Goal: Check status: Check status

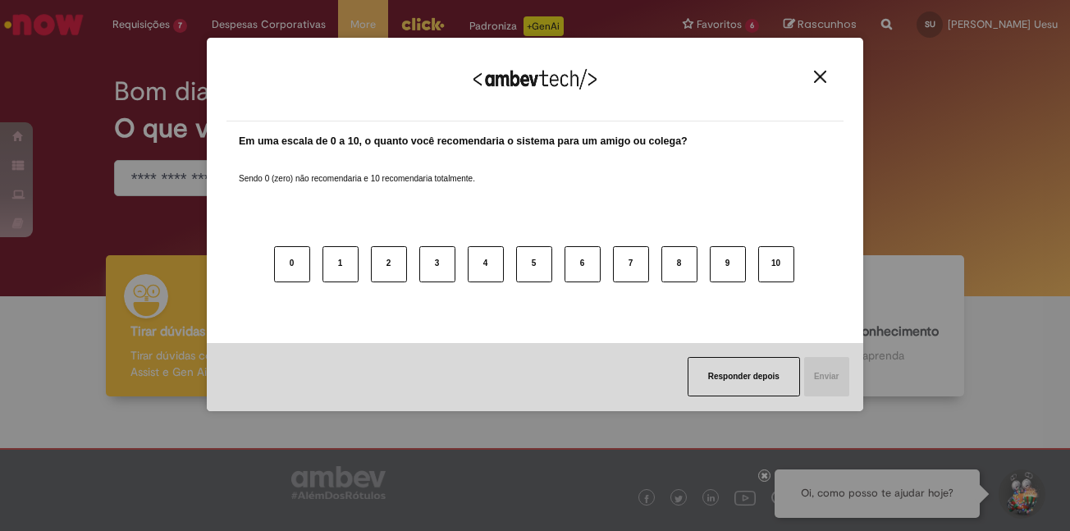
click at [826, 68] on div "Agradecemos seu feedback!" at bounding box center [534, 89] width 617 height 64
click at [823, 68] on div "Agradecemos seu feedback!" at bounding box center [534, 89] width 617 height 64
click at [821, 71] on img "Close" at bounding box center [820, 77] width 12 height 12
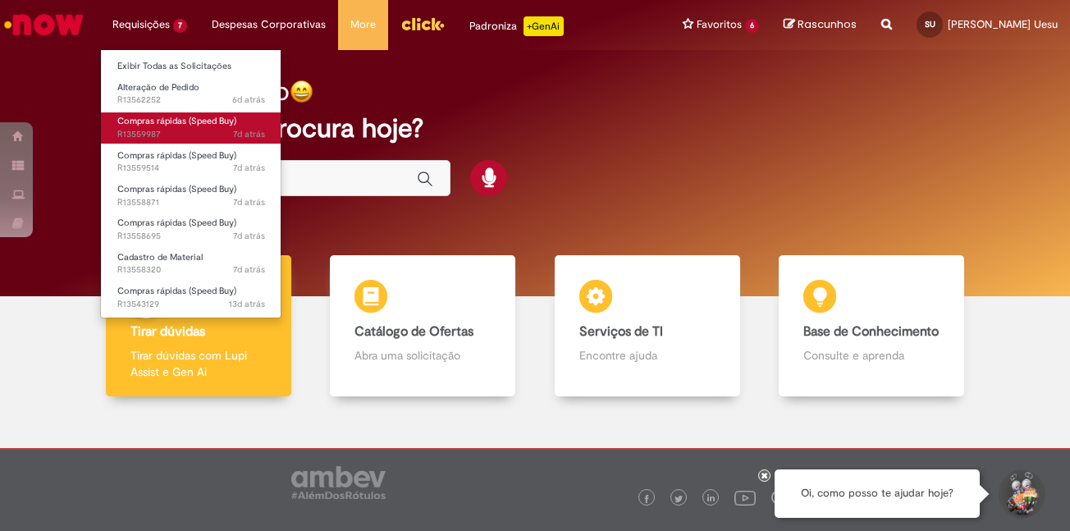
click at [169, 112] on link "Compras rápidas (Speed Buy) 7d atrás 7 dias atrás R13559987" at bounding box center [191, 127] width 181 height 30
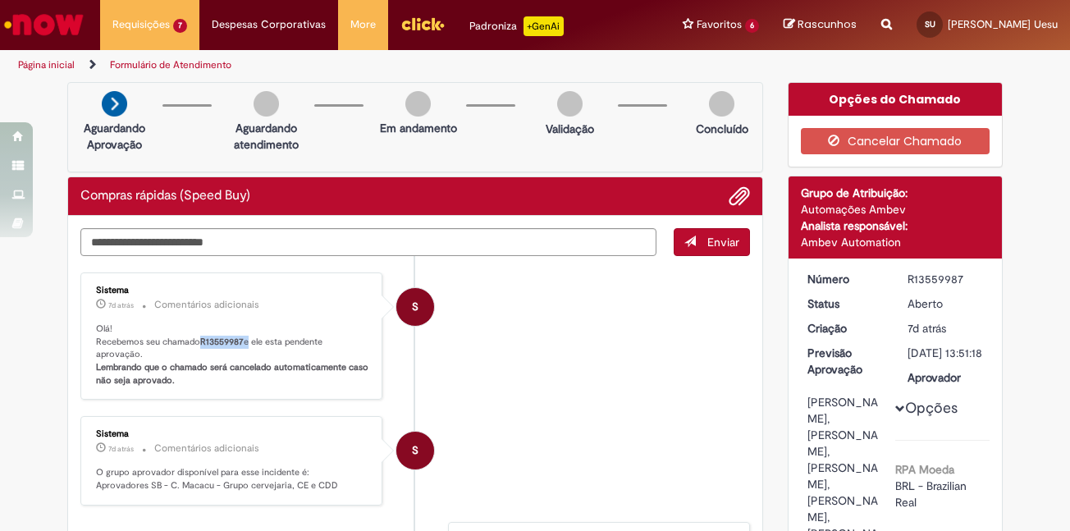
drag, startPoint x: 198, startPoint y: 340, endPoint x: 243, endPoint y: 345, distance: 45.4
click at [243, 345] on p "Olá! Recebemos seu chamado R13559987 e ele esta pendente aprovação. Lembrando q…" at bounding box center [232, 355] width 273 height 65
click at [235, 343] on b "R13559987" at bounding box center [221, 342] width 43 height 12
click at [223, 338] on b "R13559987" at bounding box center [221, 342] width 43 height 12
click at [224, 337] on b "R13559987" at bounding box center [221, 342] width 43 height 12
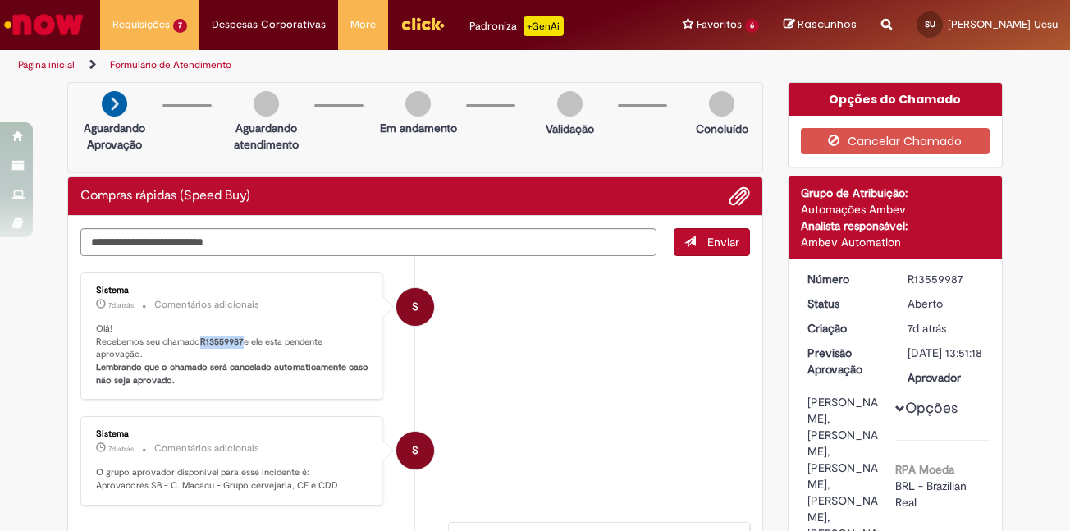
copy b "R13559987"
